Goal: Navigation & Orientation: Find specific page/section

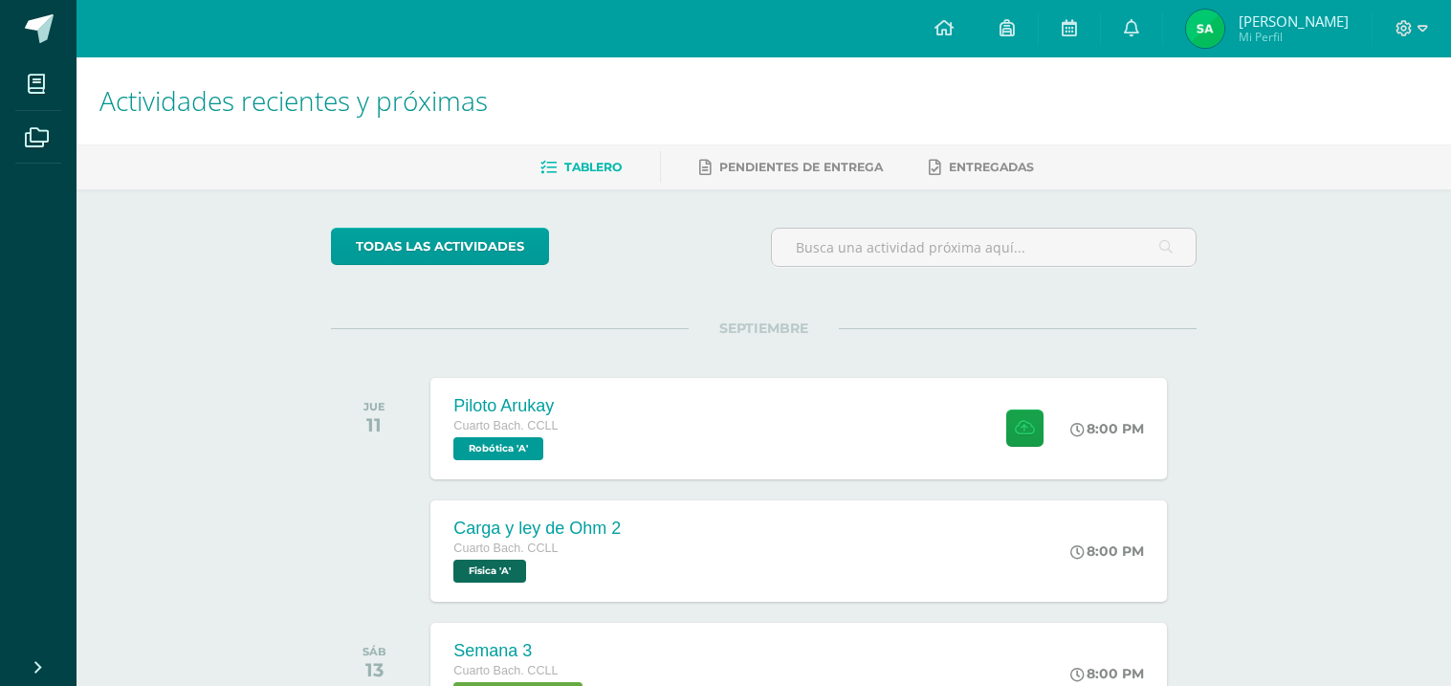
scroll to position [230, 0]
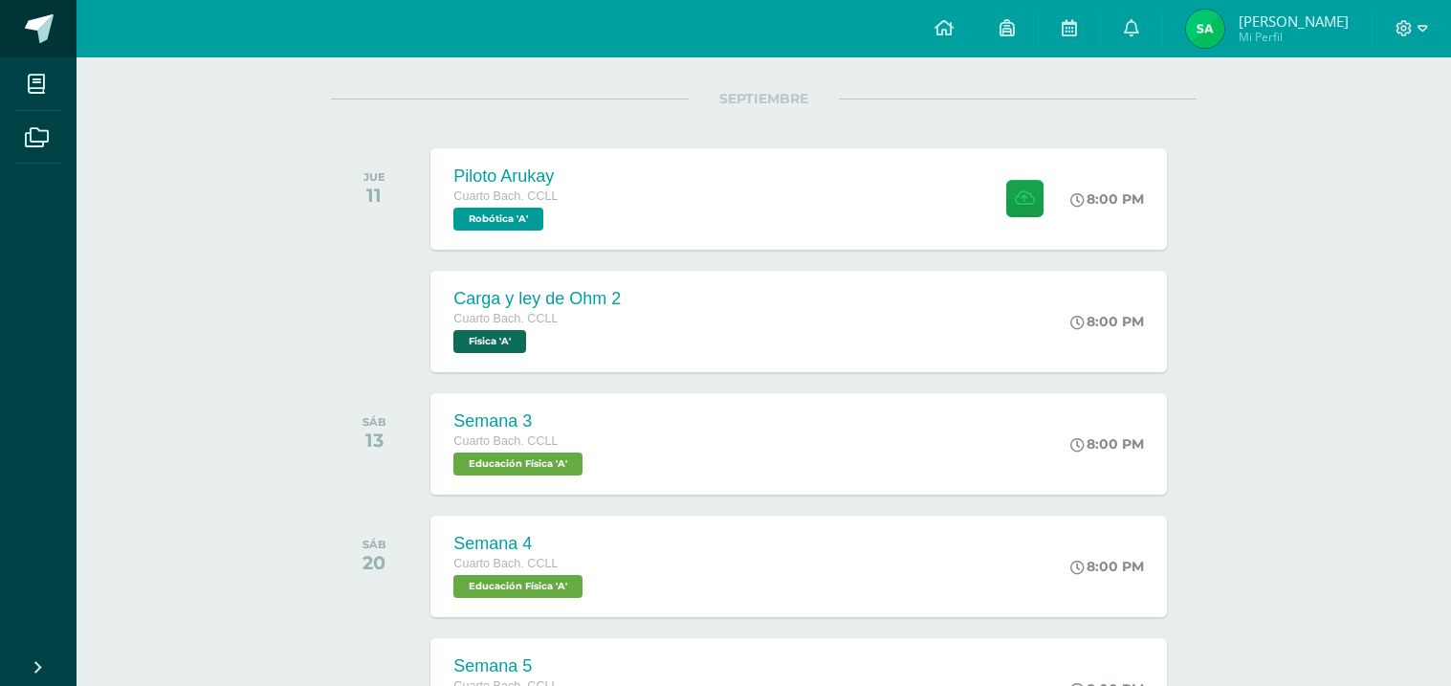
click at [45, 28] on span at bounding box center [39, 28] width 29 height 29
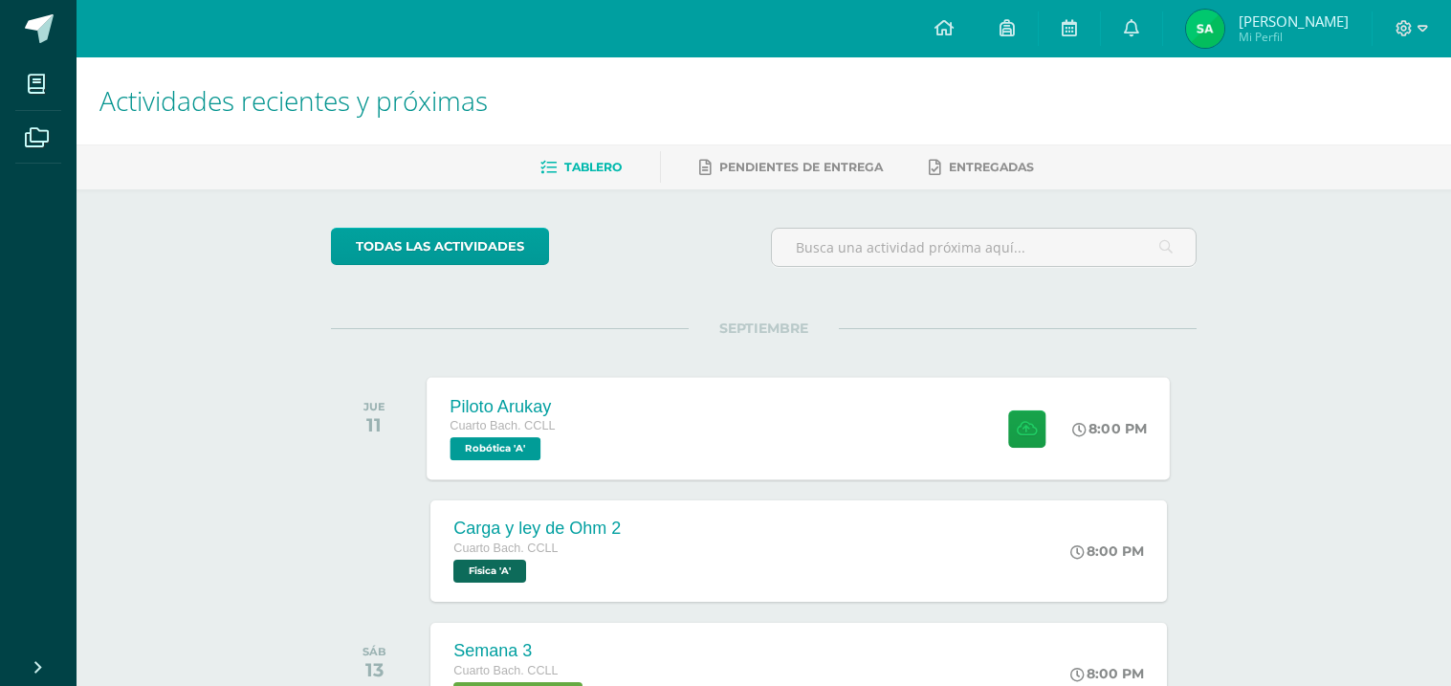
click at [745, 413] on div "Piloto Arukay Cuarto Bach. CCLL Robótica 'A' 8:00 PM Piloto Arukay Robótica" at bounding box center [799, 428] width 743 height 102
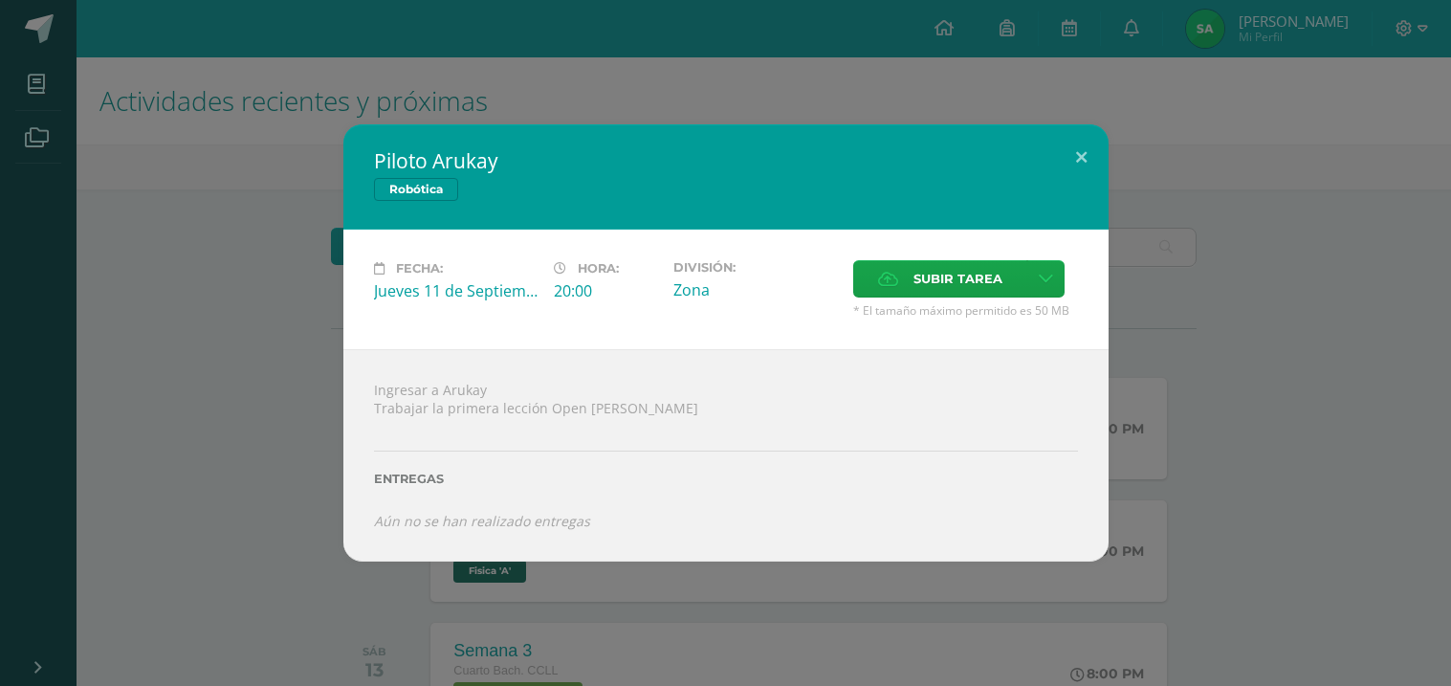
click at [1130, 328] on div "Piloto Arukay Robótica Fecha: Jueves 11 de Septiembre Hora: 20:00 División: Zon…" at bounding box center [726, 342] width 1436 height 436
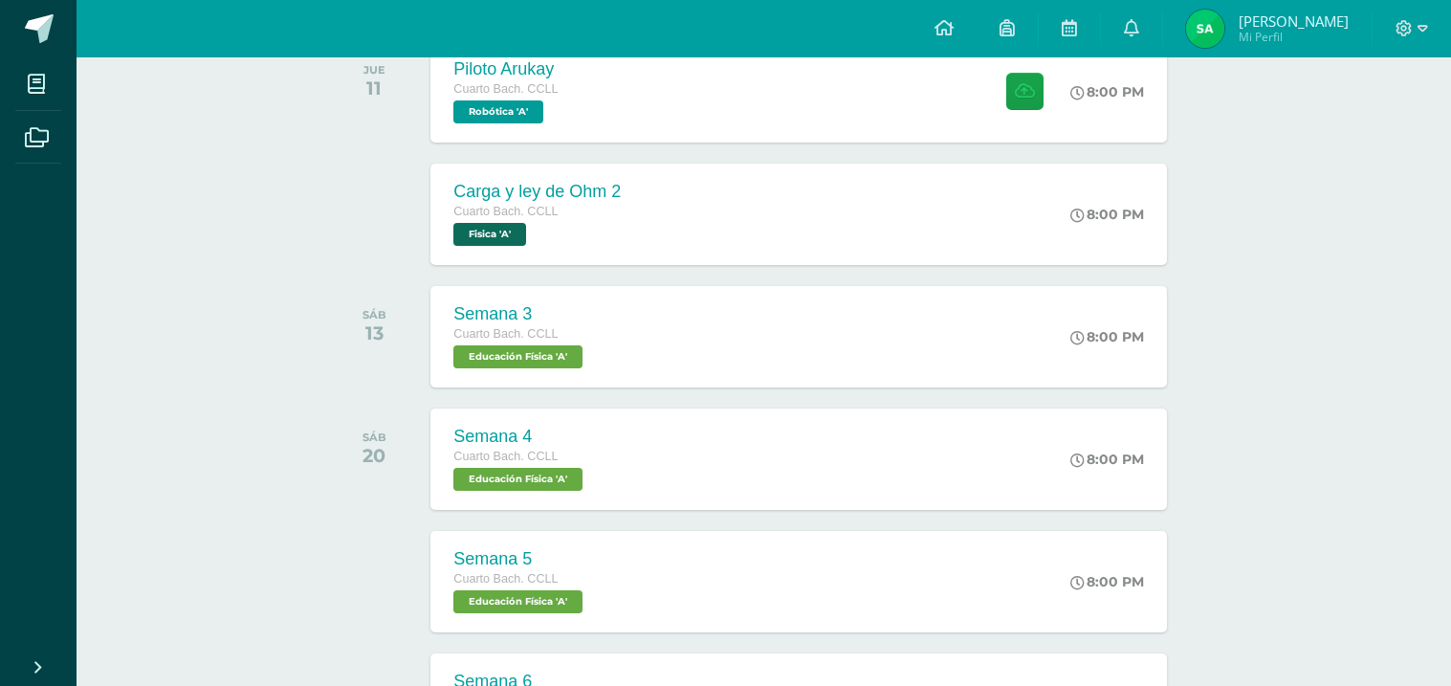
scroll to position [350, 0]
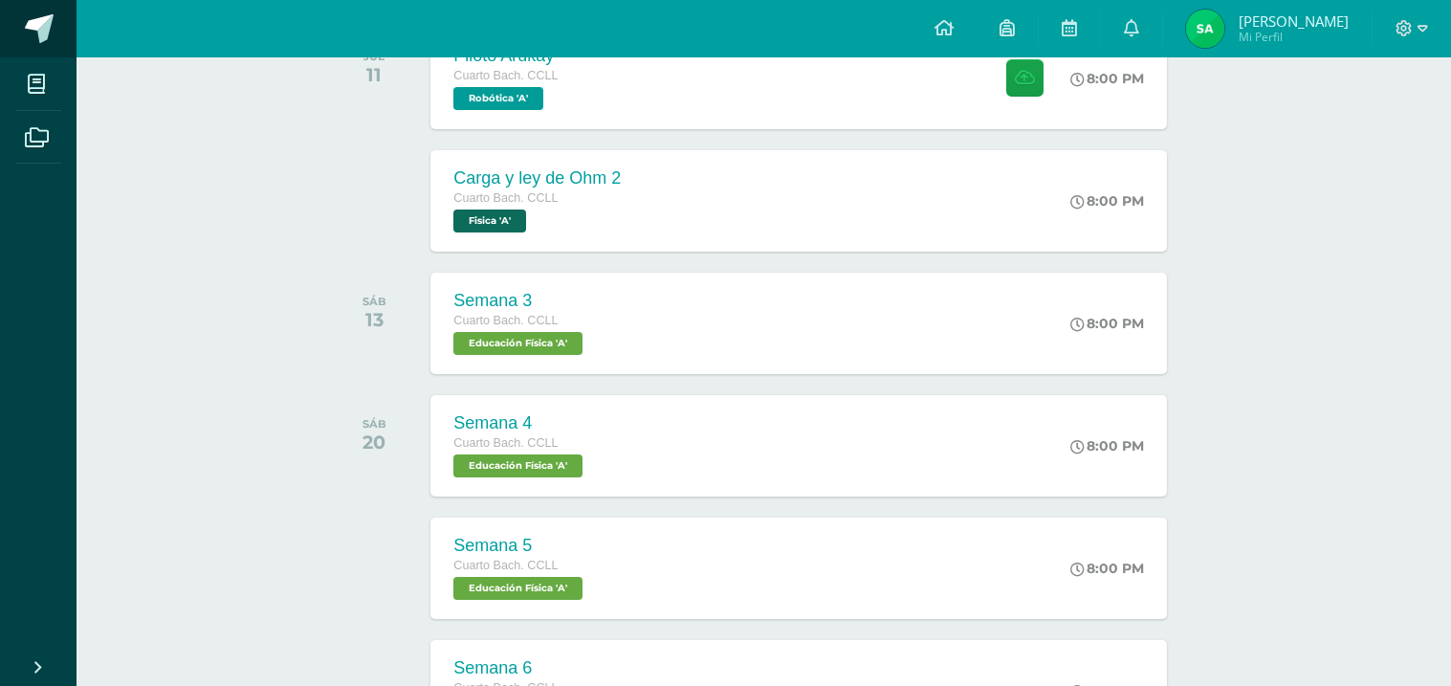
click at [45, 31] on span at bounding box center [39, 28] width 29 height 29
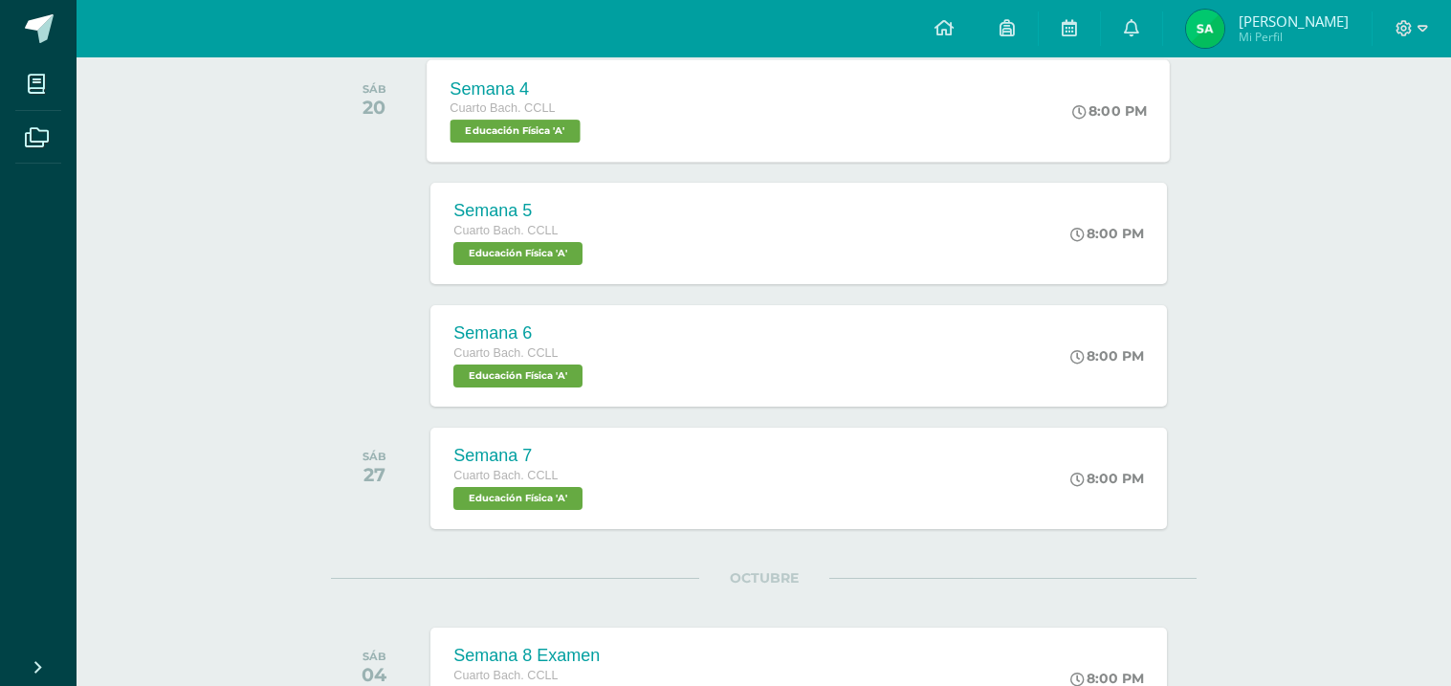
scroll to position [835, 0]
